Goal: Task Accomplishment & Management: Use online tool/utility

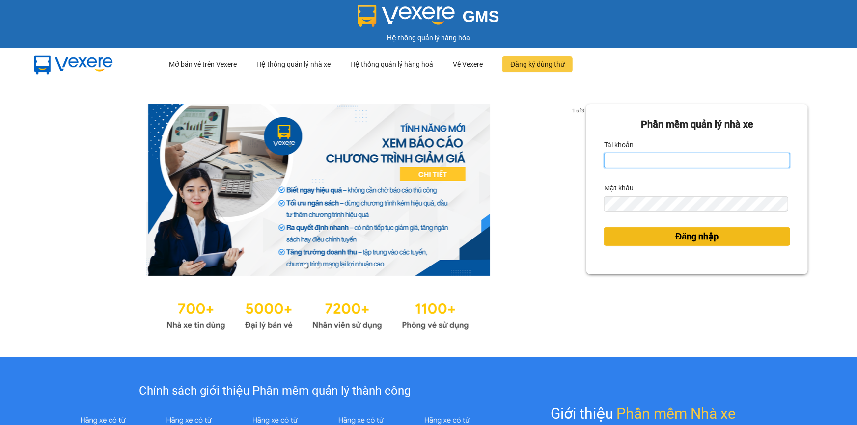
type input "trinh.hoanganh"
drag, startPoint x: 687, startPoint y: 235, endPoint x: 338, endPoint y: 29, distance: 405.7
click at [687, 235] on span "Đăng nhập" at bounding box center [697, 237] width 43 height 14
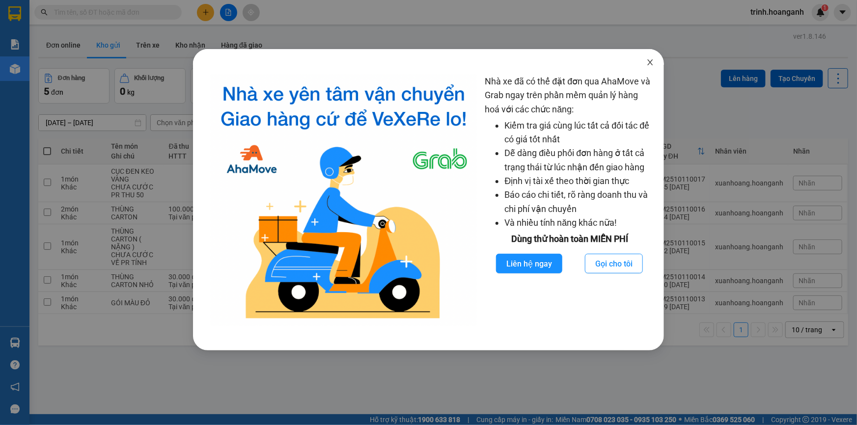
click at [650, 61] on icon "close" at bounding box center [650, 62] width 8 height 8
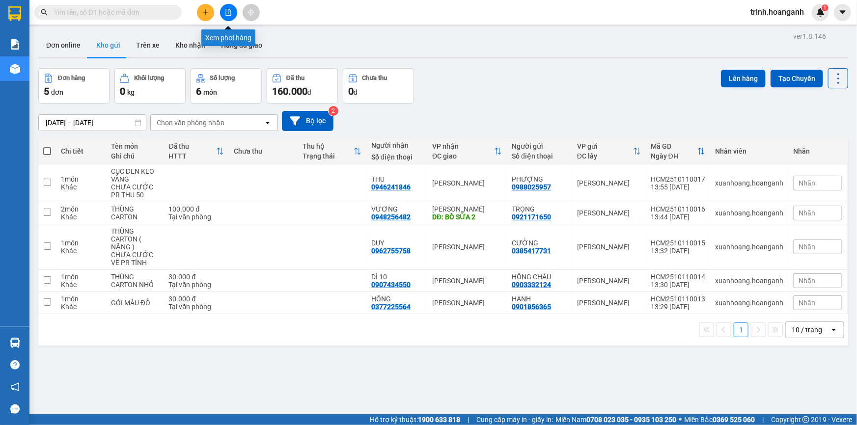
click at [229, 15] on icon "file-add" at bounding box center [228, 12] width 5 height 7
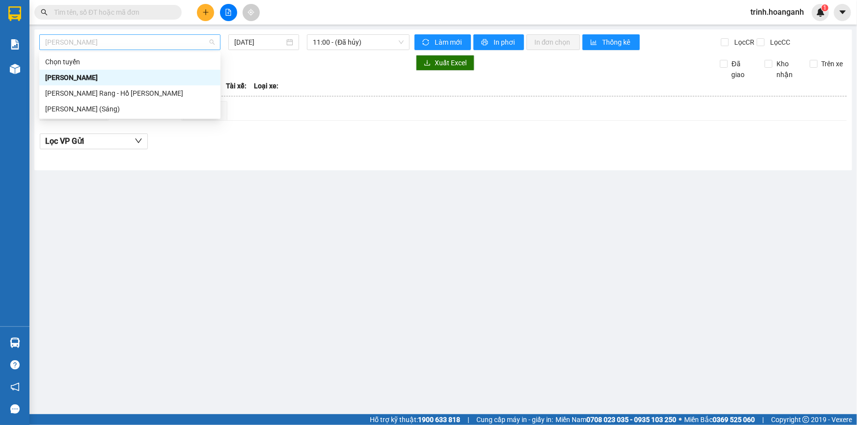
click at [81, 43] on span "Hồ Chí Minh - Phan Rang" at bounding box center [129, 42] width 169 height 15
click at [68, 97] on div "Phan Rang - Hồ Chí Minh" at bounding box center [129, 93] width 169 height 11
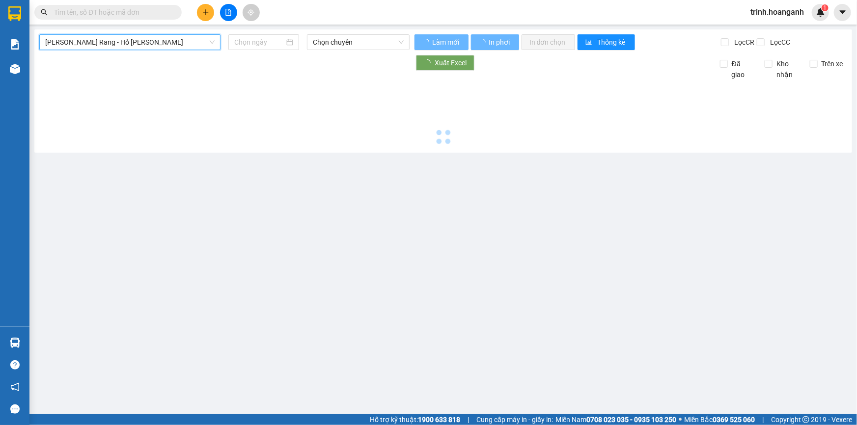
type input "11/10/2025"
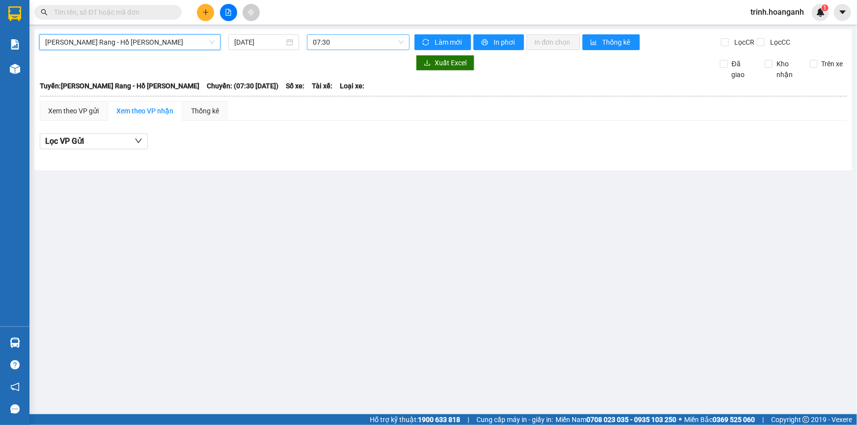
click at [322, 41] on span "07:30" at bounding box center [358, 42] width 91 height 15
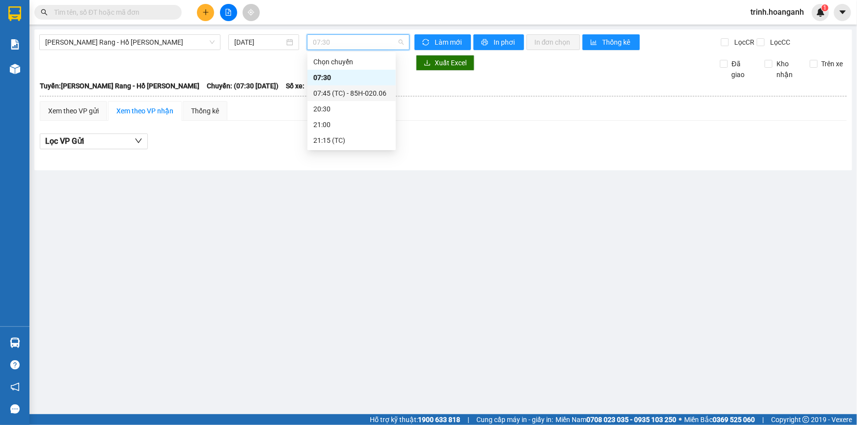
click at [324, 95] on div "07:45 (TC) - 85H-020.06" at bounding box center [351, 93] width 77 height 11
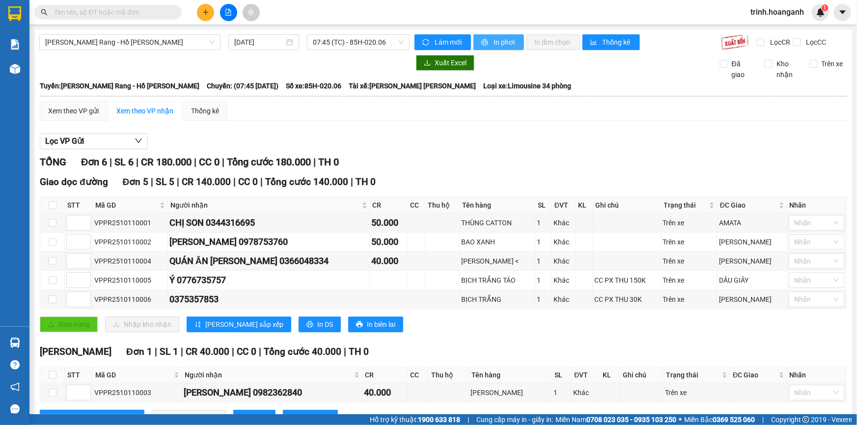
click at [497, 42] on span "In phơi" at bounding box center [505, 42] width 23 height 11
